Goal: Information Seeking & Learning: Learn about a topic

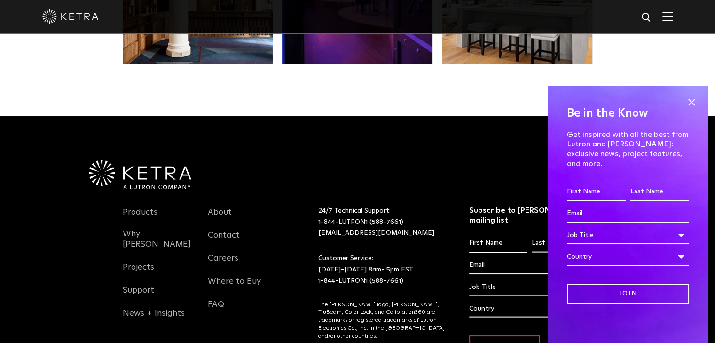
scroll to position [1977, 0]
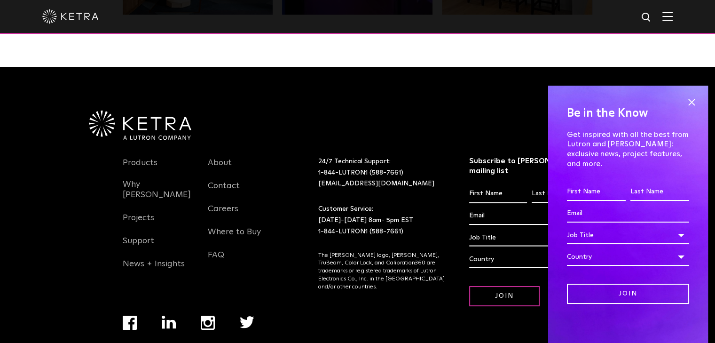
click at [673, 17] on img at bounding box center [667, 16] width 10 height 9
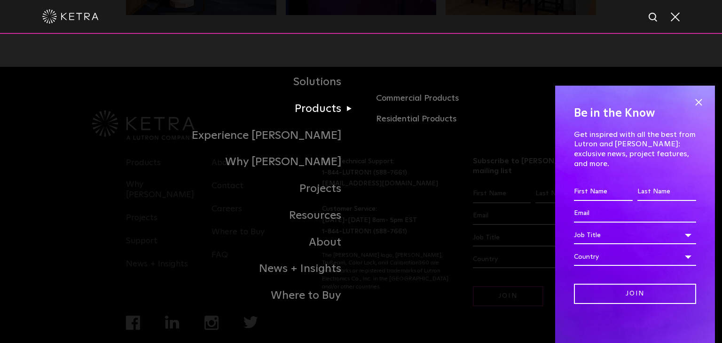
click at [318, 118] on link "Products" at bounding box center [243, 108] width 235 height 27
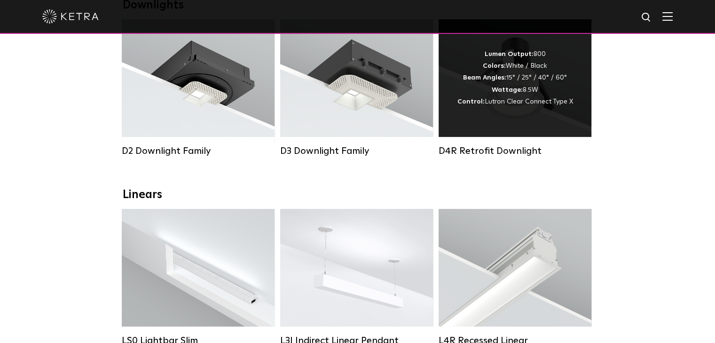
scroll to position [141, 0]
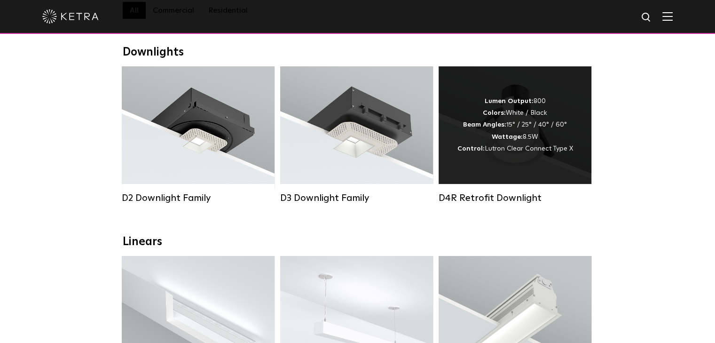
click at [522, 152] on span "Lutron Clear Connect Type X" at bounding box center [529, 148] width 88 height 7
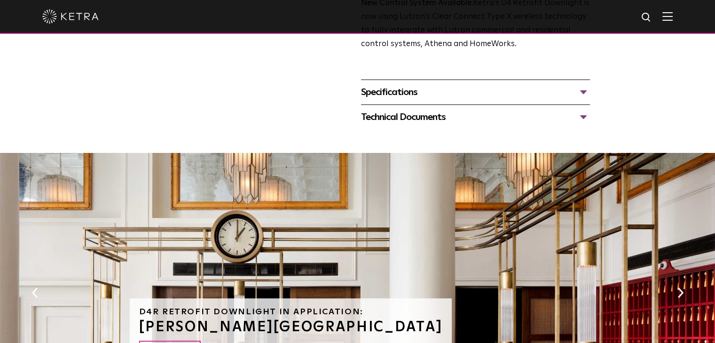
scroll to position [282, 0]
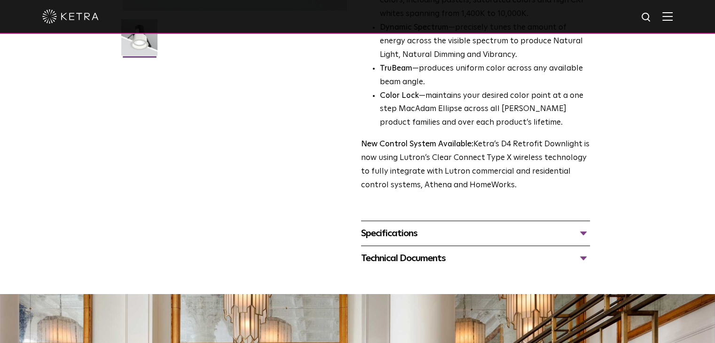
click at [384, 232] on div "Specifications" at bounding box center [475, 233] width 229 height 15
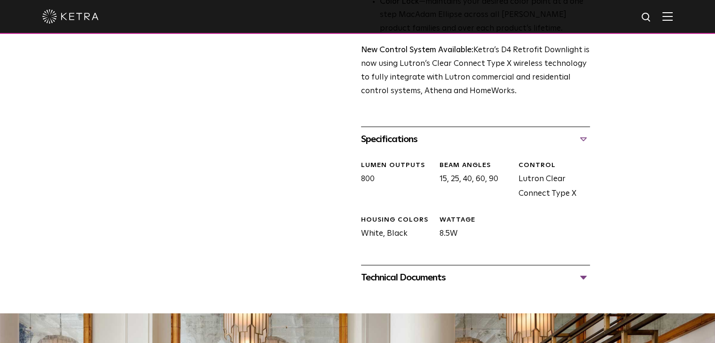
scroll to position [470, 0]
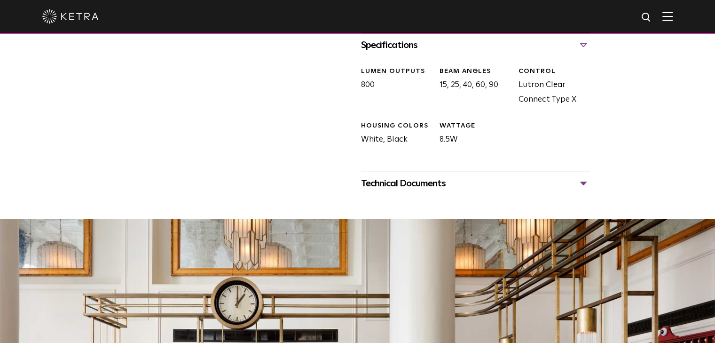
click at [411, 184] on div "Technical Documents" at bounding box center [475, 183] width 229 height 15
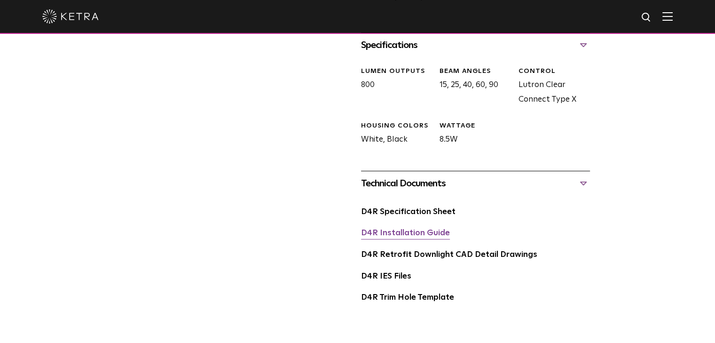
click at [415, 237] on link "D4R Installation Guide" at bounding box center [405, 233] width 89 height 8
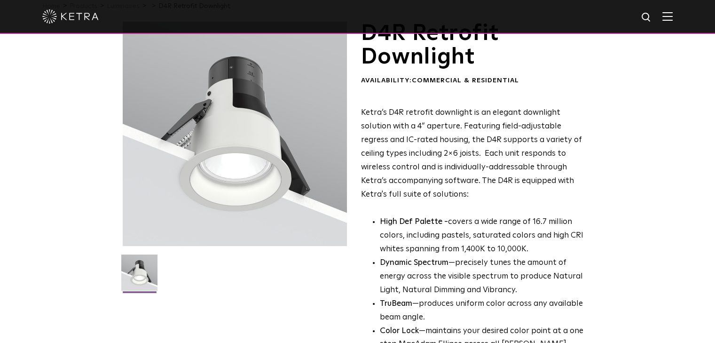
scroll to position [0, 0]
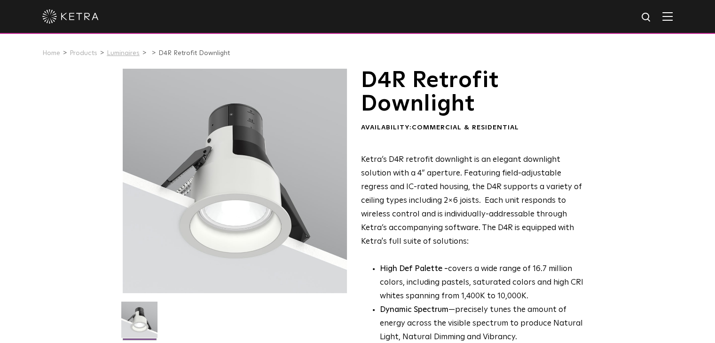
click at [128, 56] on link "Luminaires" at bounding box center [123, 53] width 33 height 7
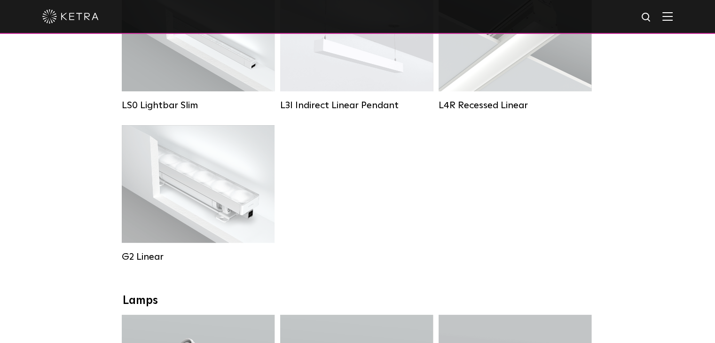
scroll to position [611, 0]
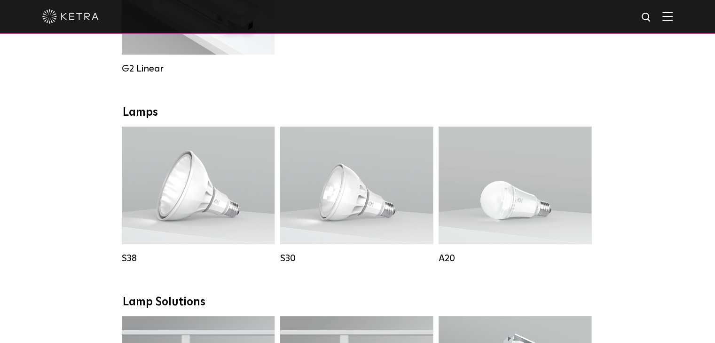
drag, startPoint x: 655, startPoint y: 268, endPoint x: 681, endPoint y: 249, distance: 31.9
click at [681, 249] on div "Downlights D2 Downlight Family Lumen Output: 1200 Colors: White / Black / Gloss…" at bounding box center [357, 305] width 715 height 1460
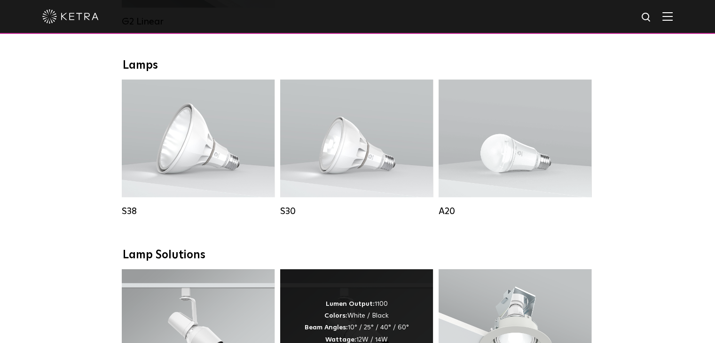
scroll to position [752, 0]
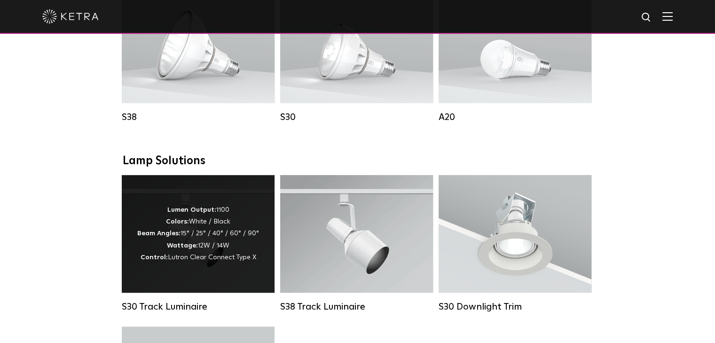
click at [212, 284] on div "Lumen Output: 1100 Colors: White / Black Beam Angles: 15° / 25° / 40° / 60° / 9…" at bounding box center [198, 234] width 153 height 118
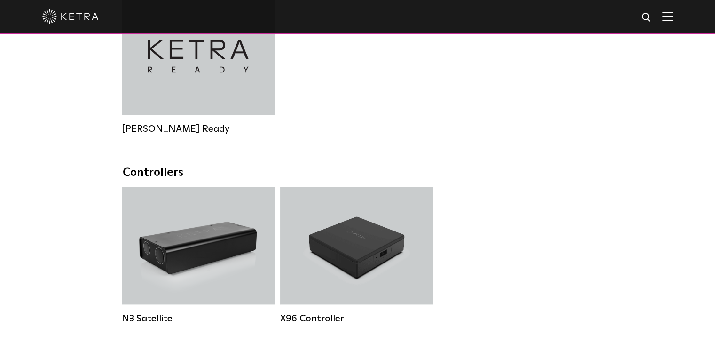
scroll to position [1128, 0]
